Goal: Task Accomplishment & Management: Complete application form

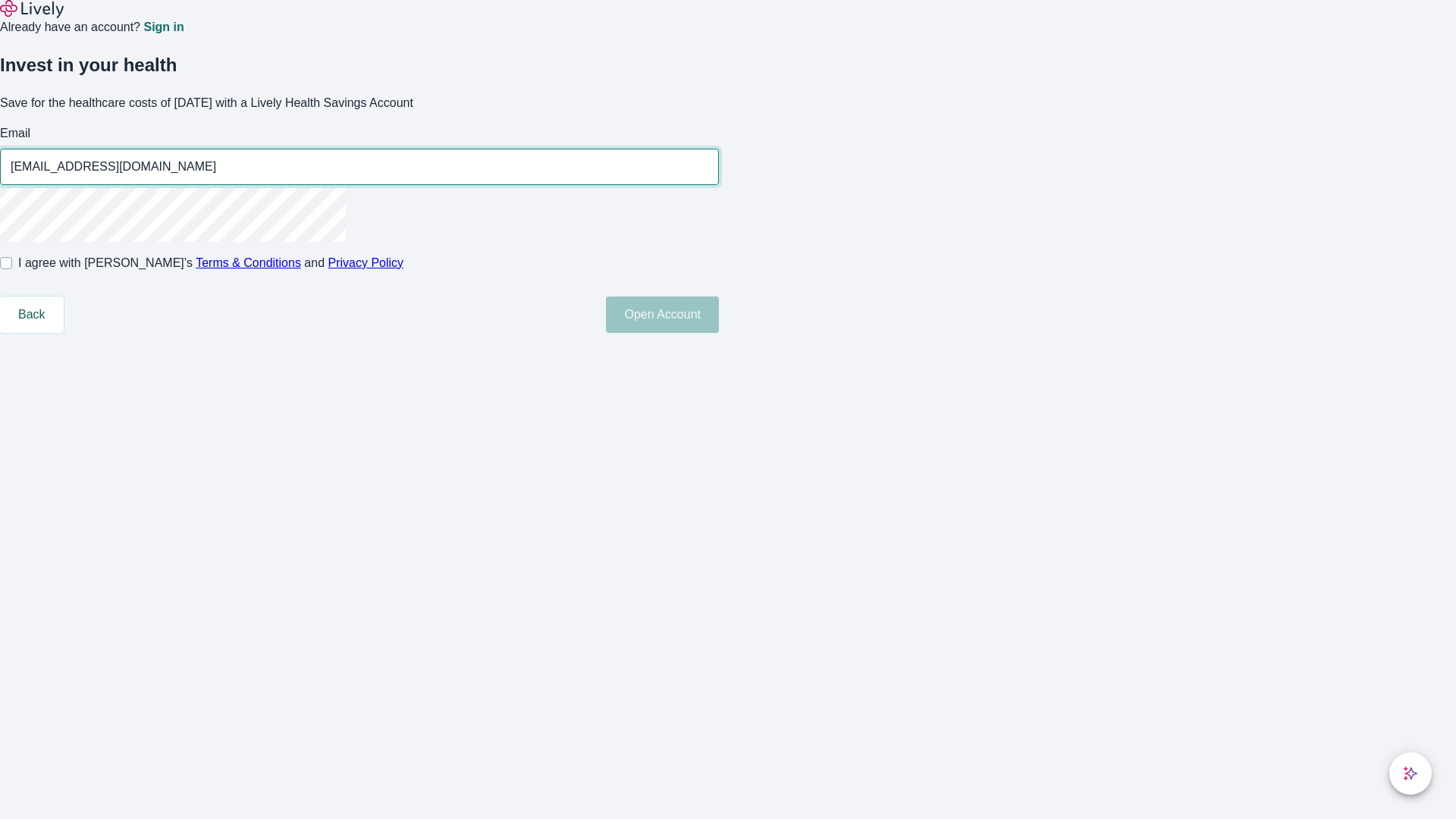
type input "[EMAIL_ADDRESS][DOMAIN_NAME]"
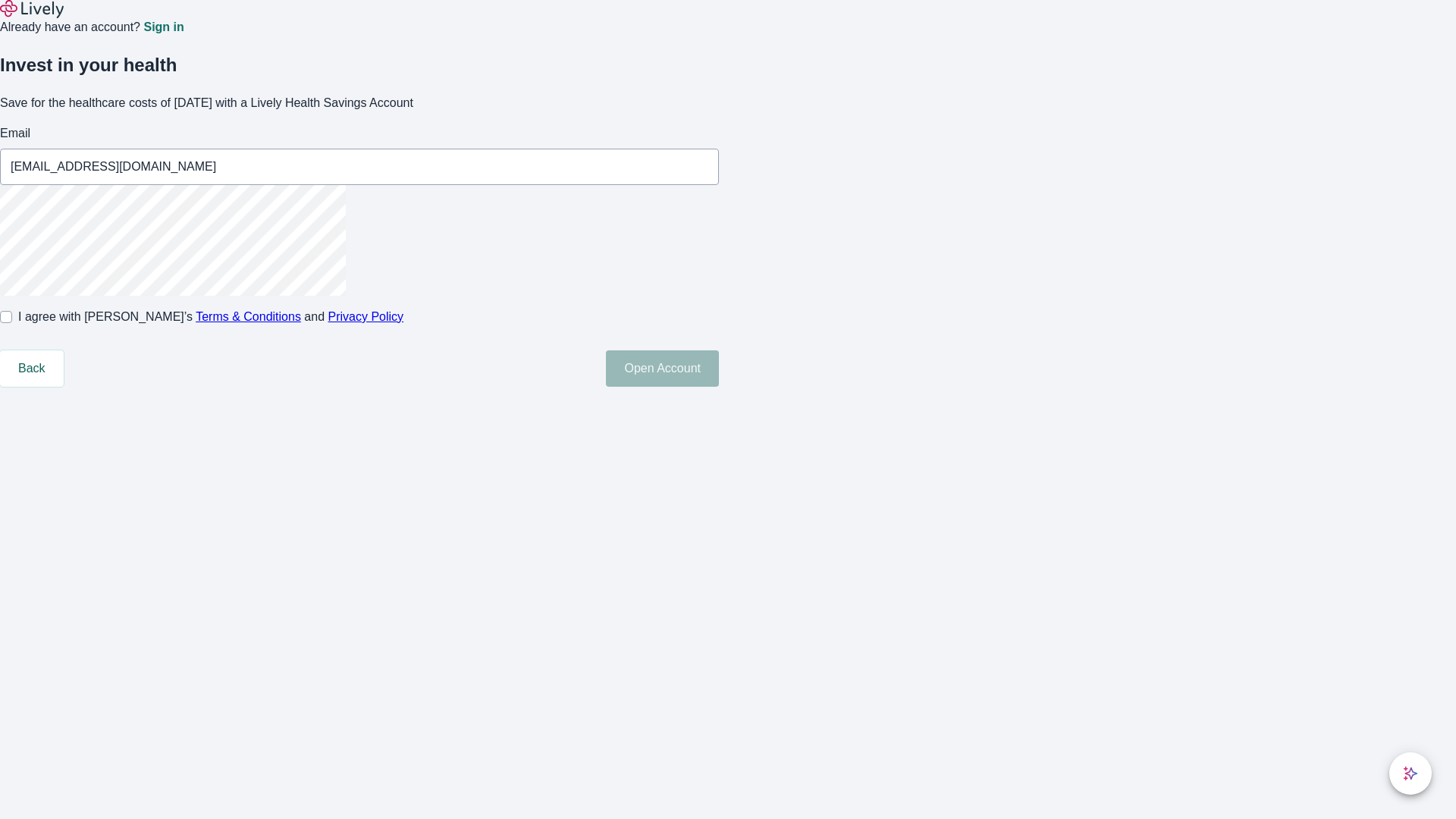
click at [12, 323] on input "I agree with Lively’s Terms & Conditions and Privacy Policy" at bounding box center [6, 317] width 12 height 12
checkbox input "true"
click at [719, 387] on button "Open Account" at bounding box center [662, 368] width 113 height 37
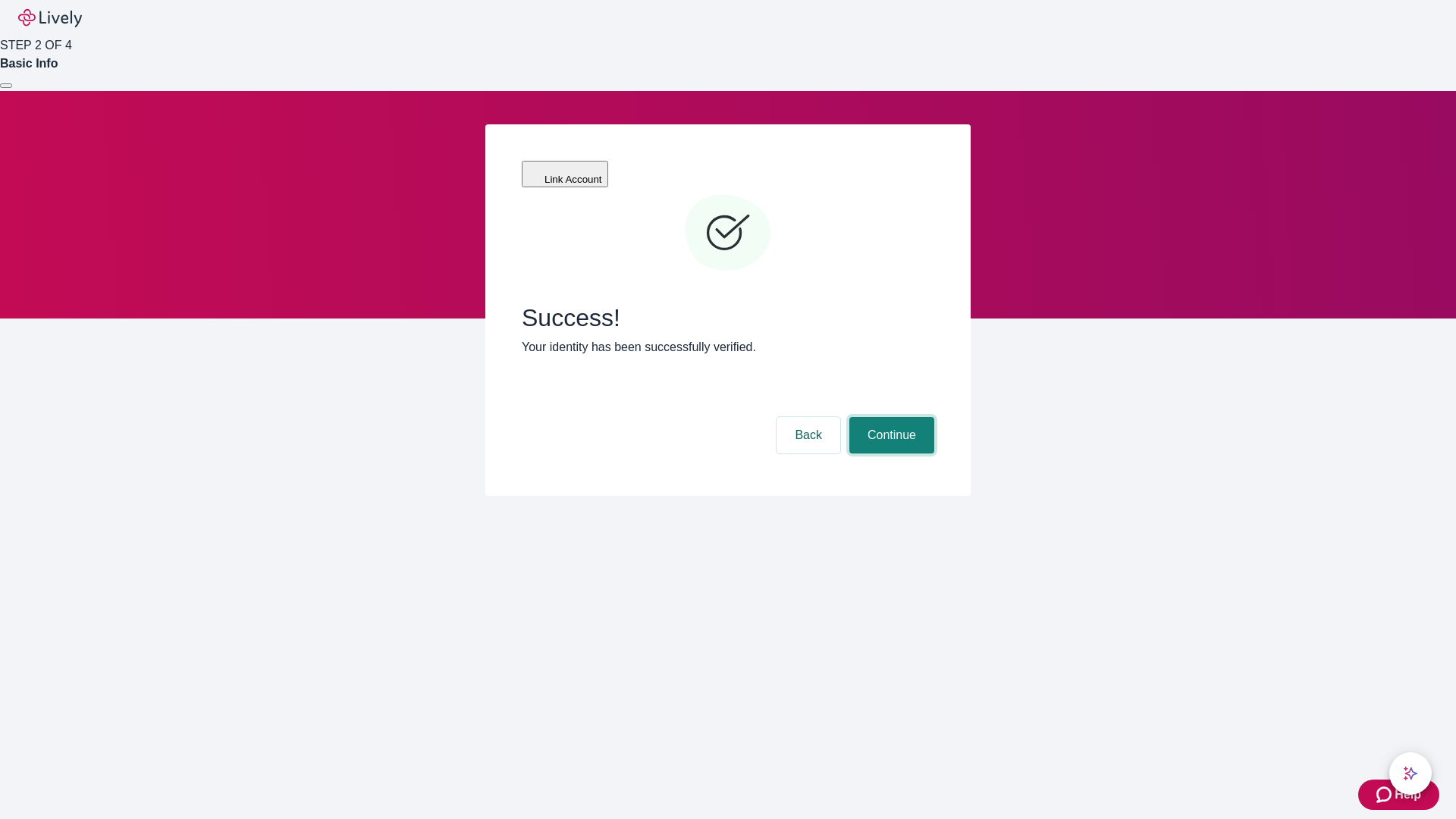
click at [890, 417] on button "Continue" at bounding box center [891, 435] width 85 height 37
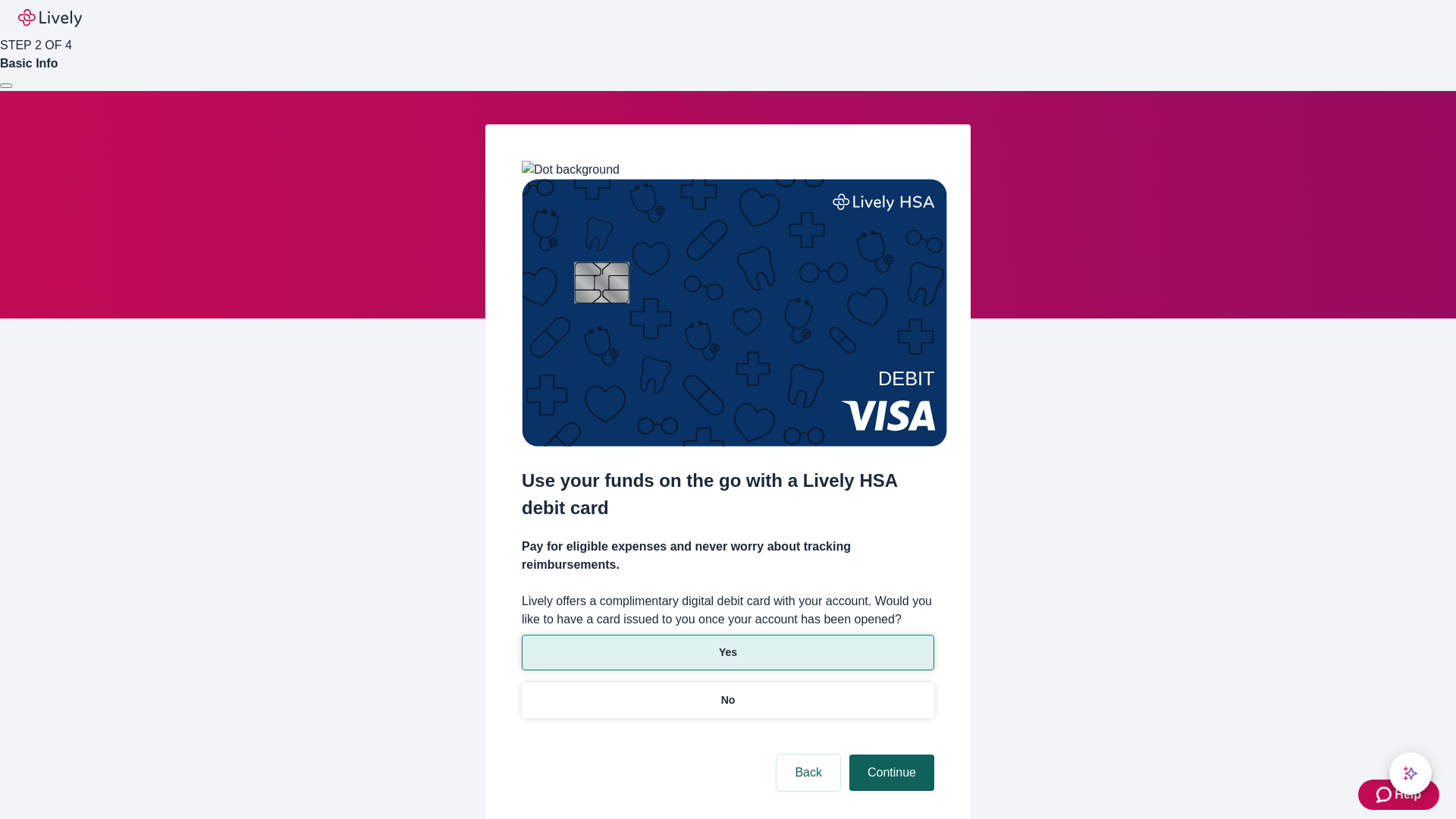
click at [727, 692] on p "No" at bounding box center [728, 700] width 15 height 16
click at [890, 755] on button "Continue" at bounding box center [891, 772] width 85 height 37
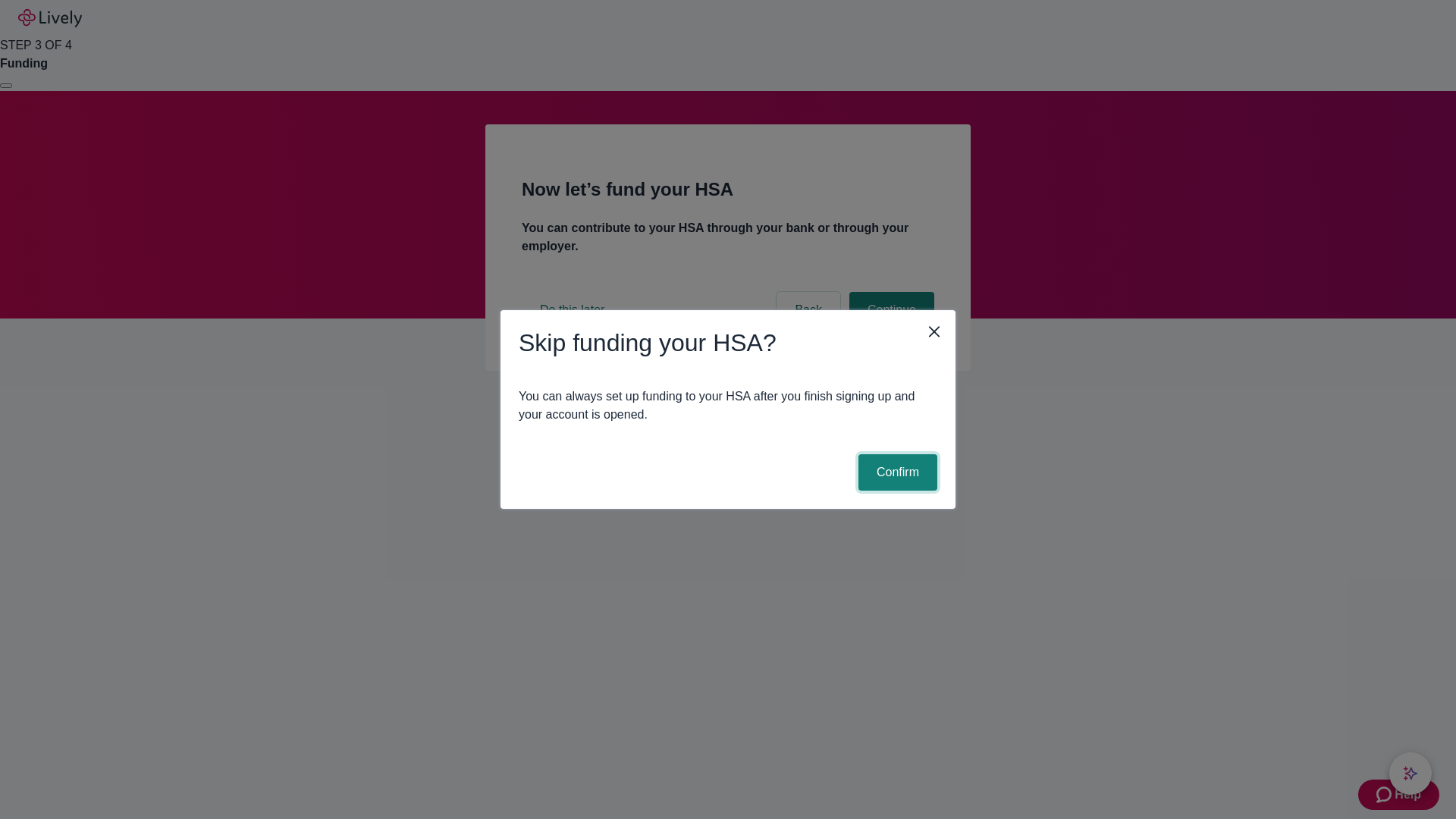
click at [895, 472] on button "Confirm" at bounding box center [897, 472] width 78 height 37
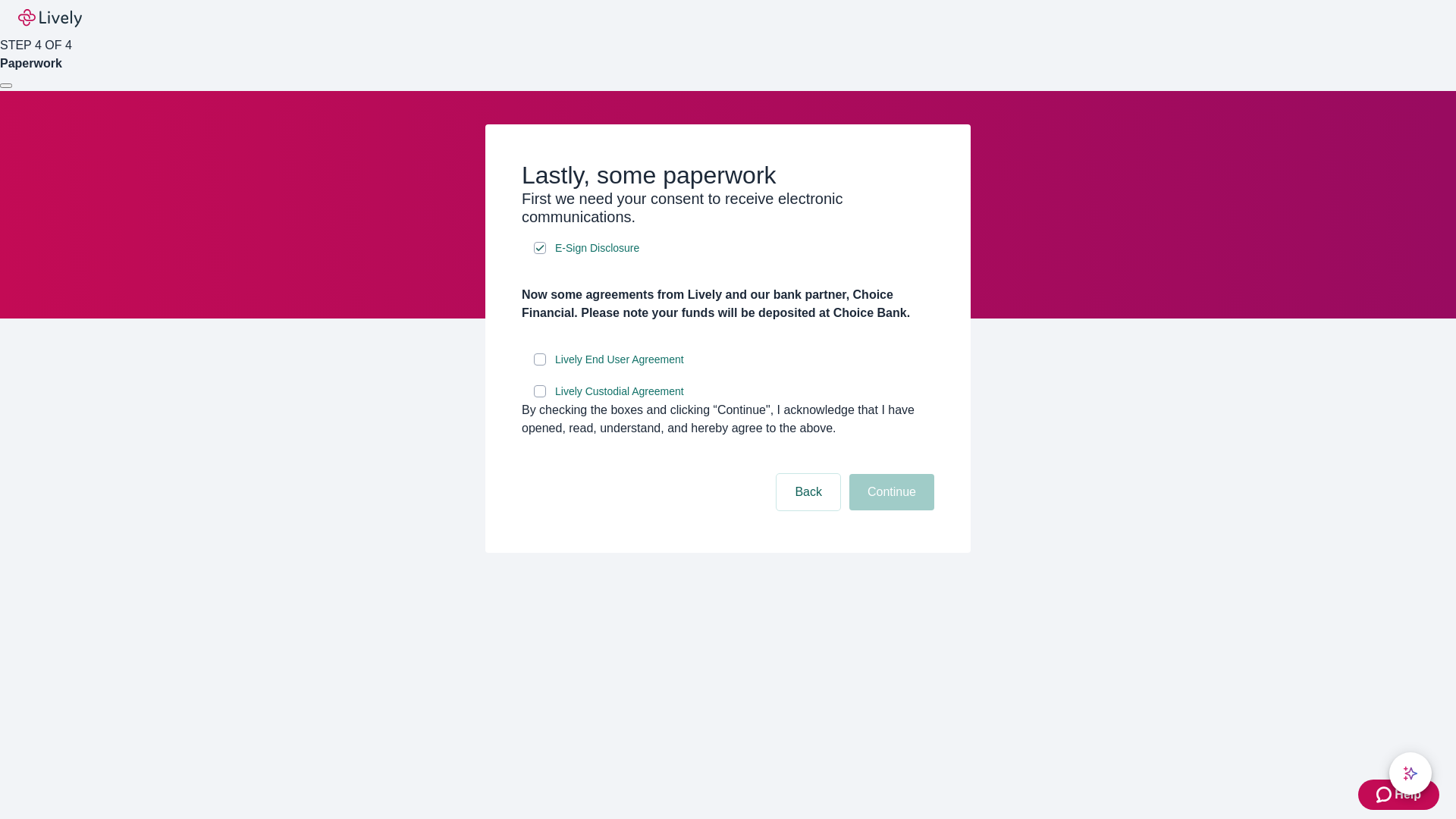
click at [540, 365] on input "Lively End User Agreement" at bounding box center [540, 360] width 12 height 12
checkbox input "true"
click at [540, 397] on input "Lively Custodial Agreement" at bounding box center [540, 392] width 12 height 12
checkbox input "true"
click at [890, 511] on button "Continue" at bounding box center [891, 492] width 85 height 37
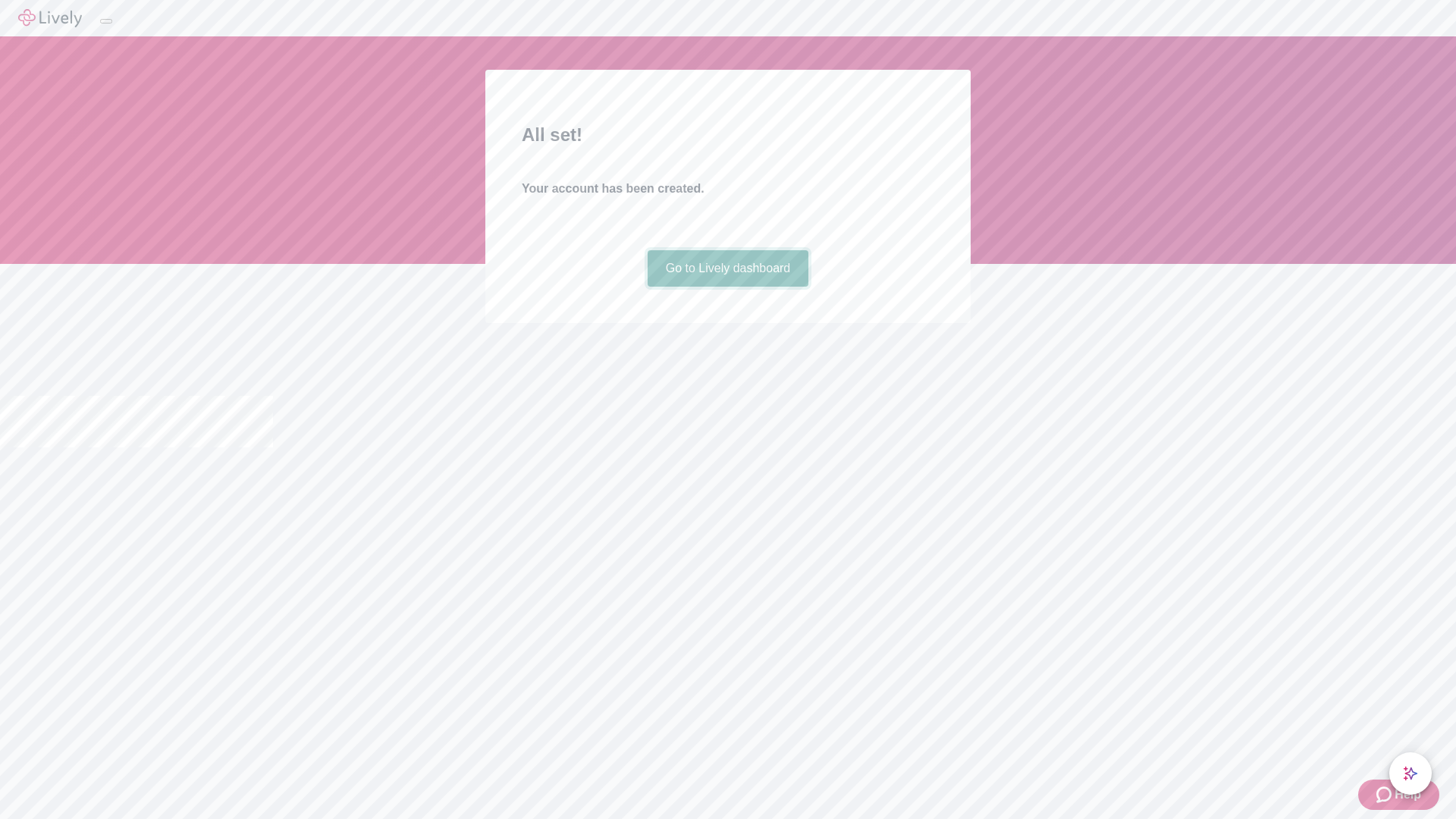
click at [727, 287] on link "Go to Lively dashboard" at bounding box center [728, 268] width 162 height 37
